Goal: Go to known website: Access a specific website the user already knows

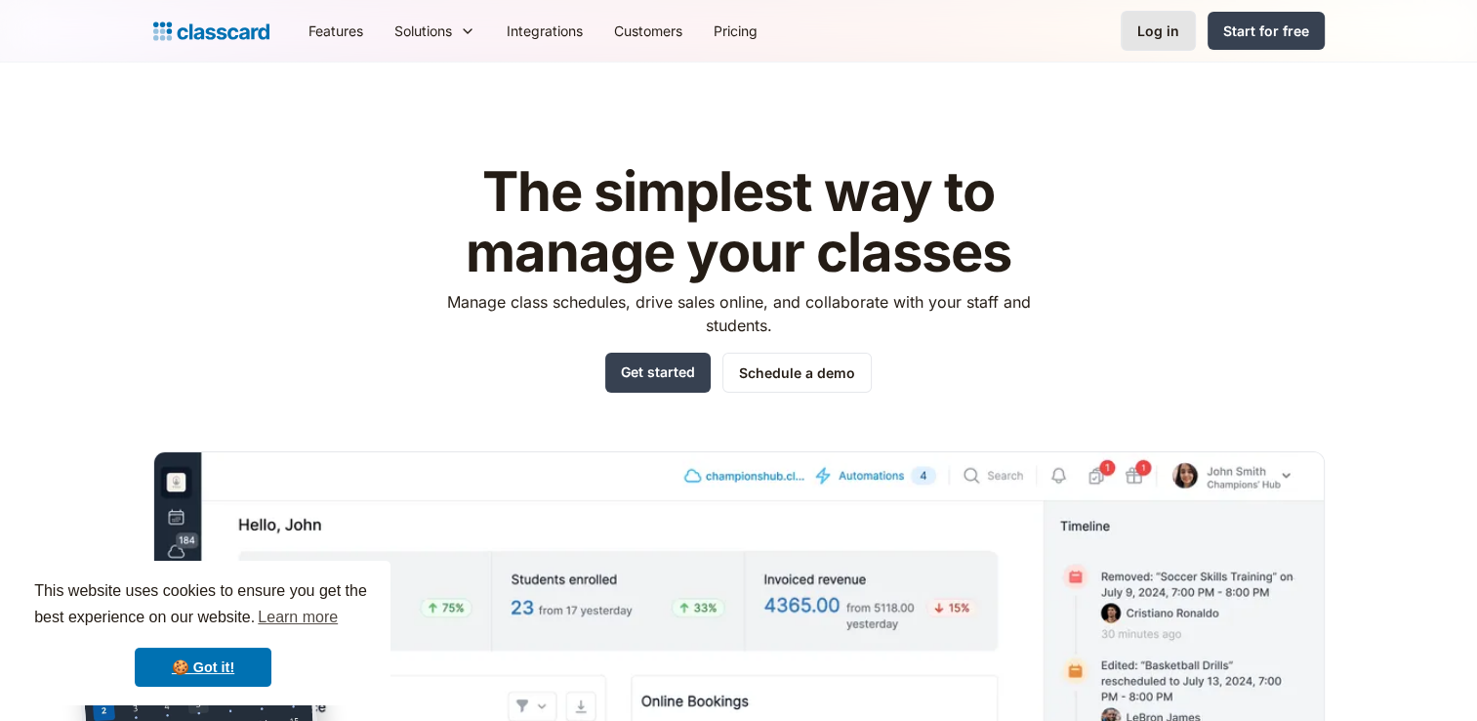
click at [1169, 21] on div "Log in" at bounding box center [1159, 31] width 42 height 21
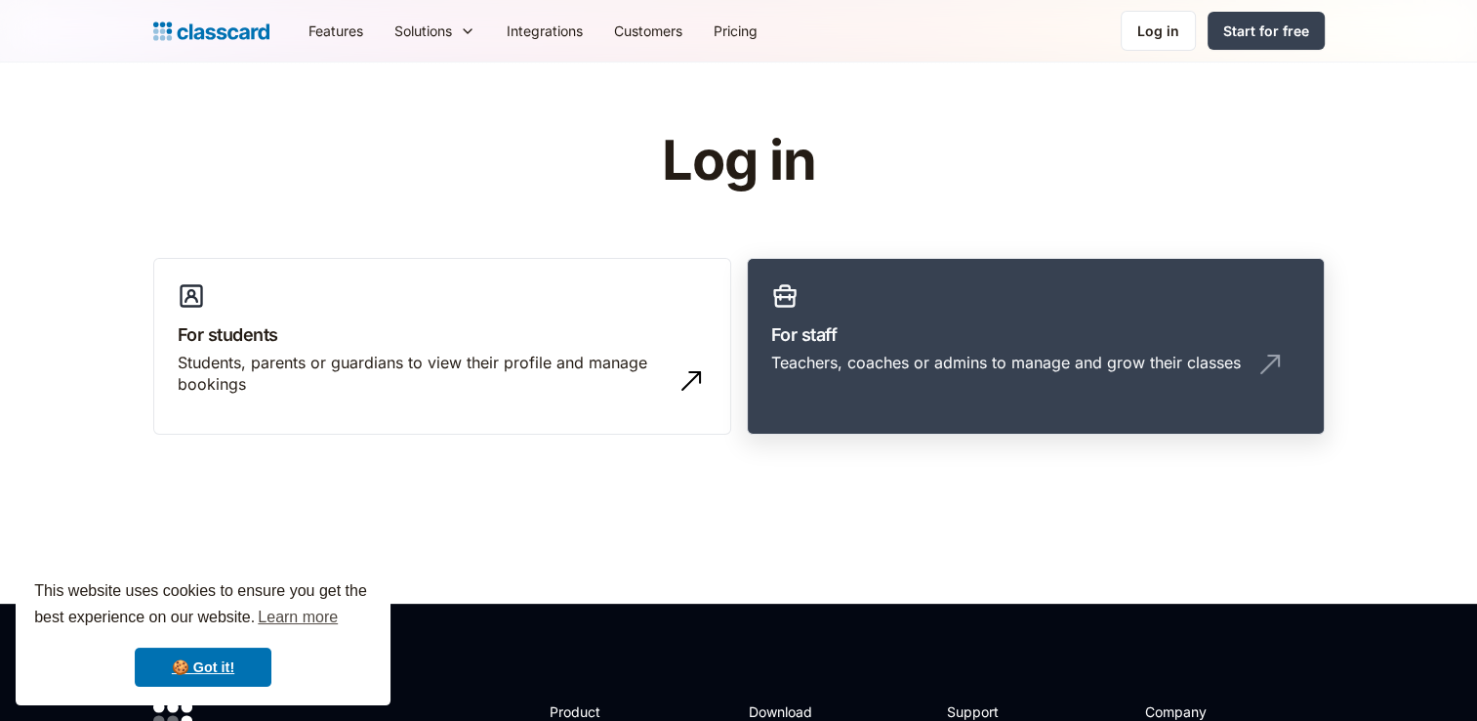
click at [990, 321] on h3 "For staff" at bounding box center [1035, 334] width 529 height 26
